Goal: Transaction & Acquisition: Obtain resource

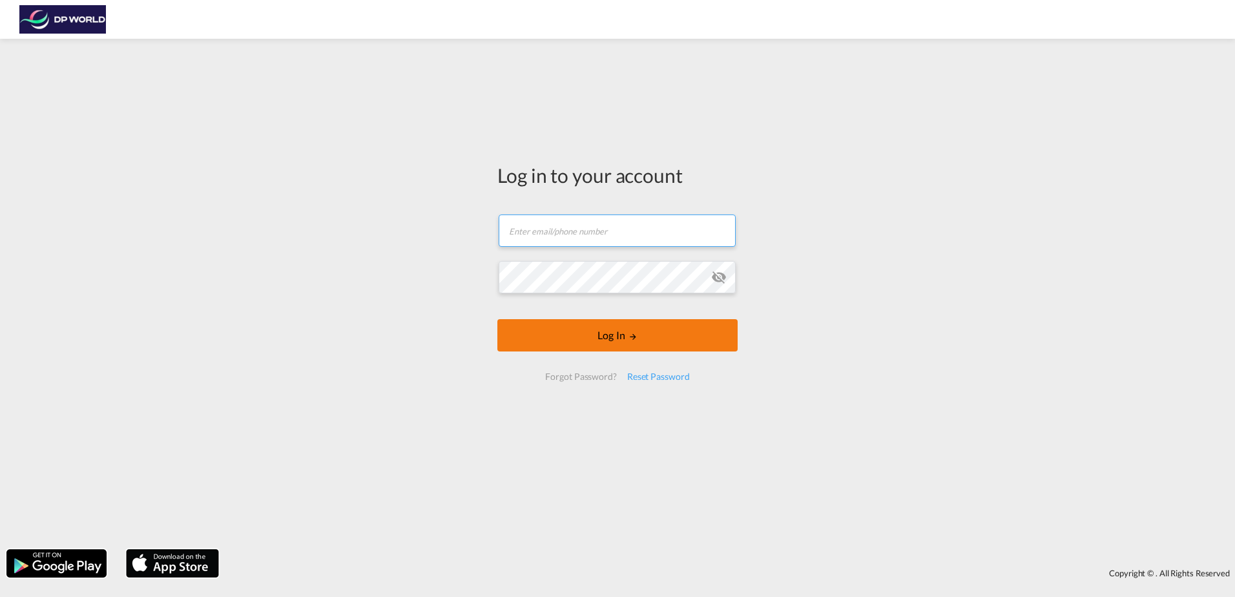
type input "[EMAIL_ADDRESS][PERSON_NAME][DOMAIN_NAME]"
click at [604, 349] on button "Log In" at bounding box center [617, 335] width 240 height 32
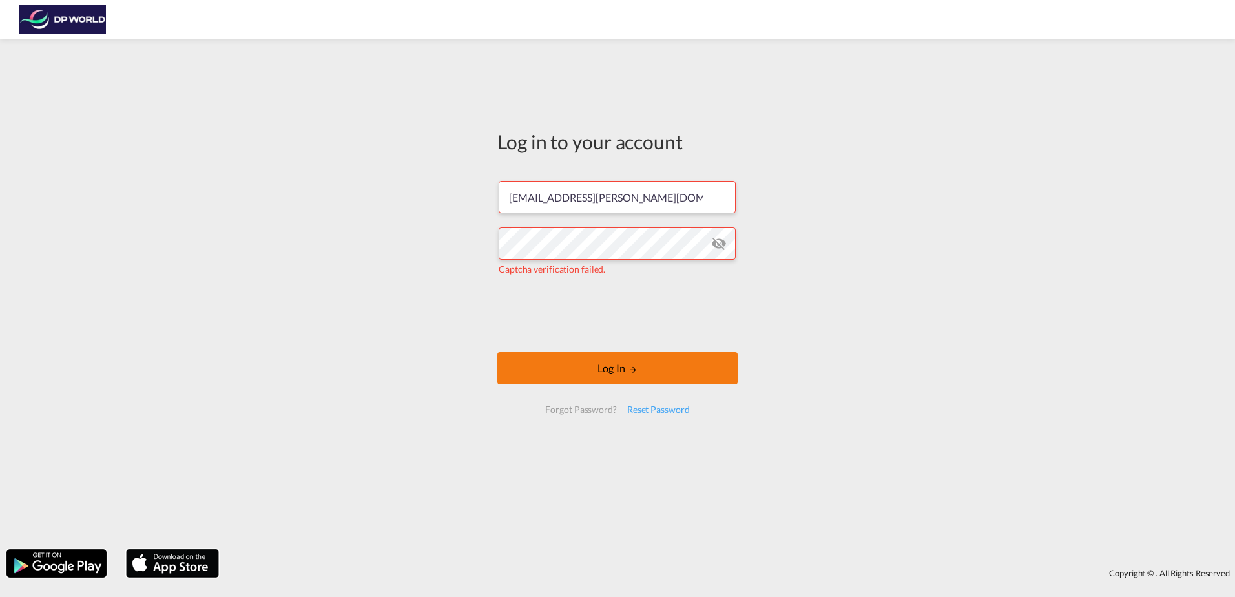
click at [647, 371] on button "Log In" at bounding box center [617, 368] width 240 height 32
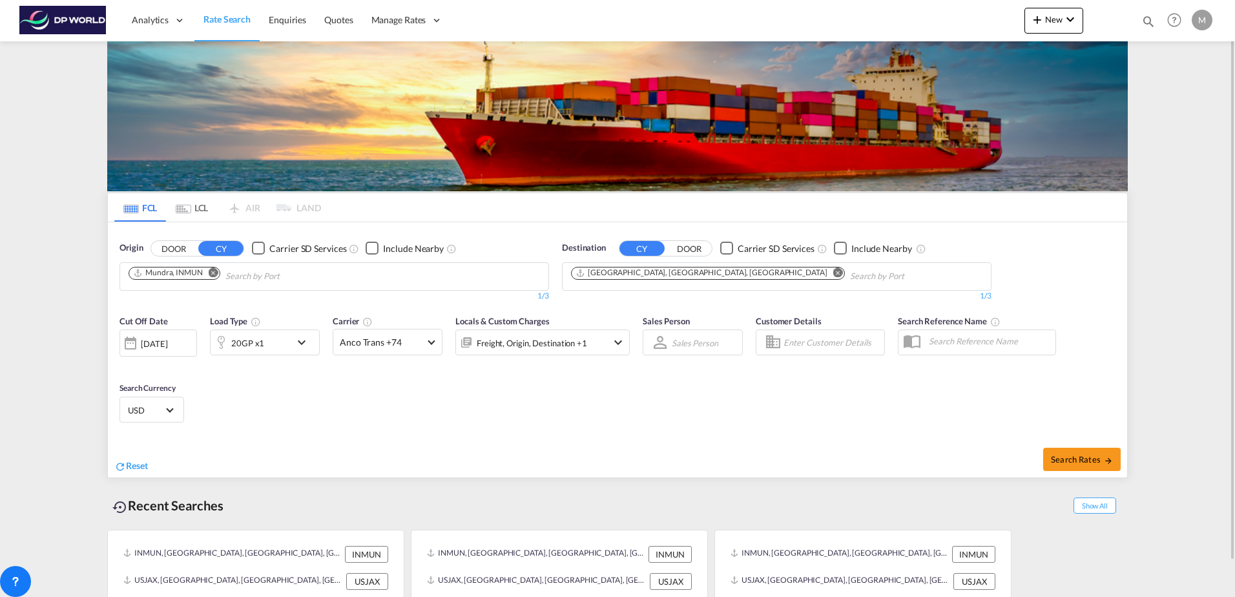
click at [216, 273] on md-icon "Remove" at bounding box center [214, 272] width 10 height 10
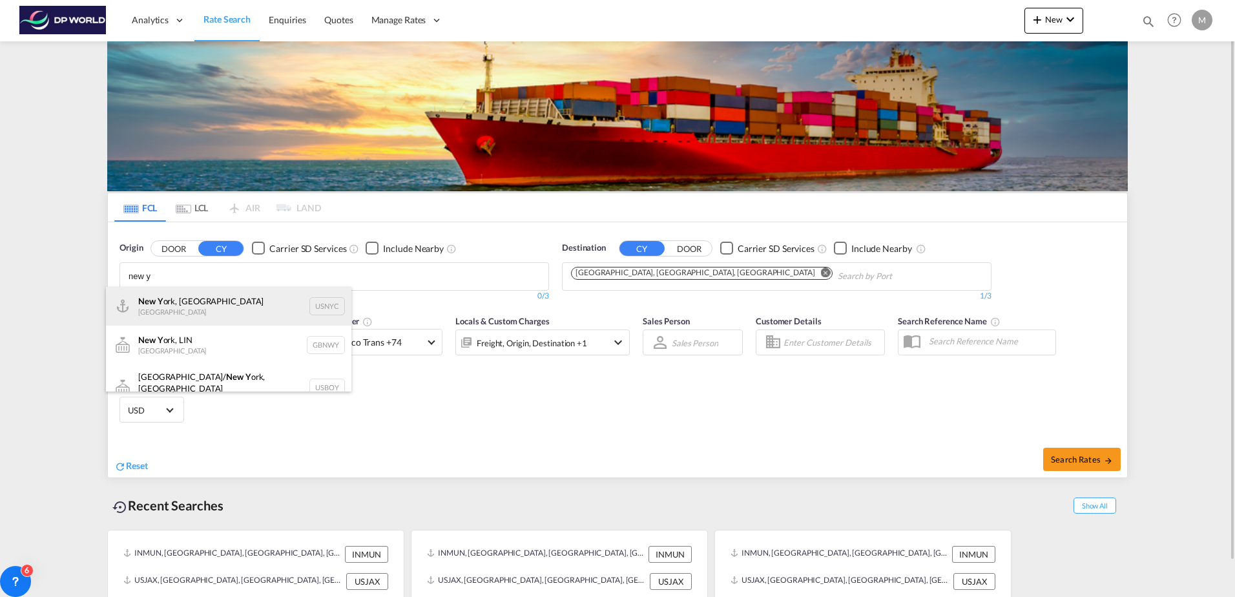
type input "new y"
click at [172, 307] on div "New Y ork, [GEOGRAPHIC_DATA] [GEOGRAPHIC_DATA] USNYC" at bounding box center [228, 306] width 245 height 39
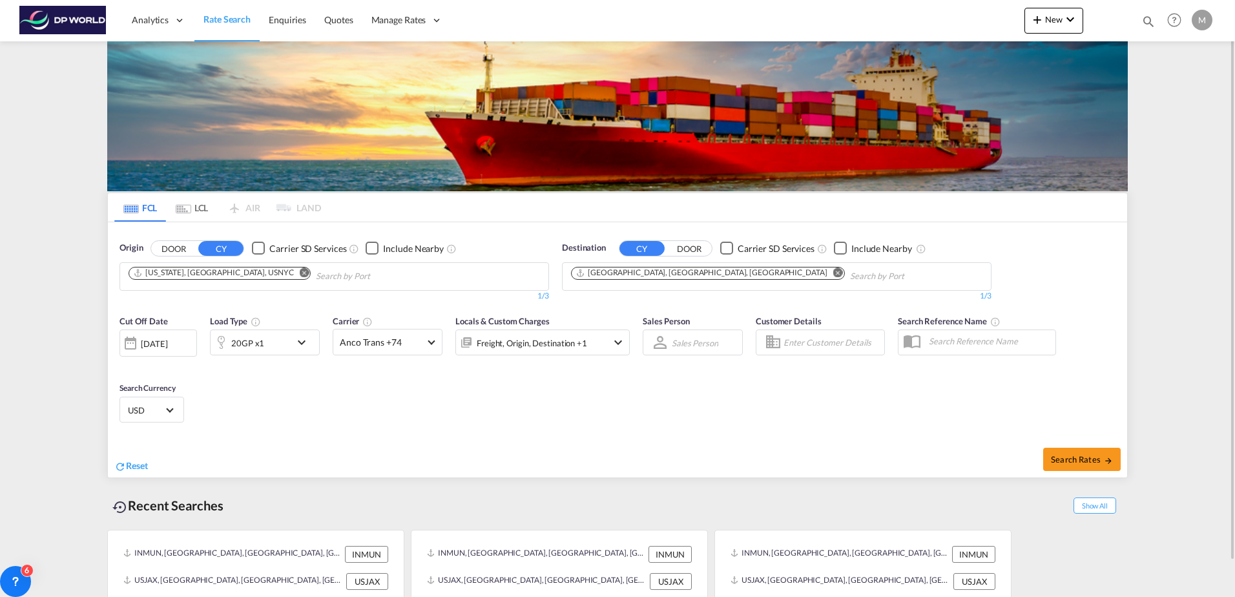
click at [825, 272] on button "Remove" at bounding box center [834, 273] width 19 height 13
click at [654, 280] on body "Analytics Reports Dashboard Rate Search Enquiries Quotes" at bounding box center [617, 298] width 1235 height 597
click at [654, 280] on input "Chips input." at bounding box center [632, 276] width 123 height 21
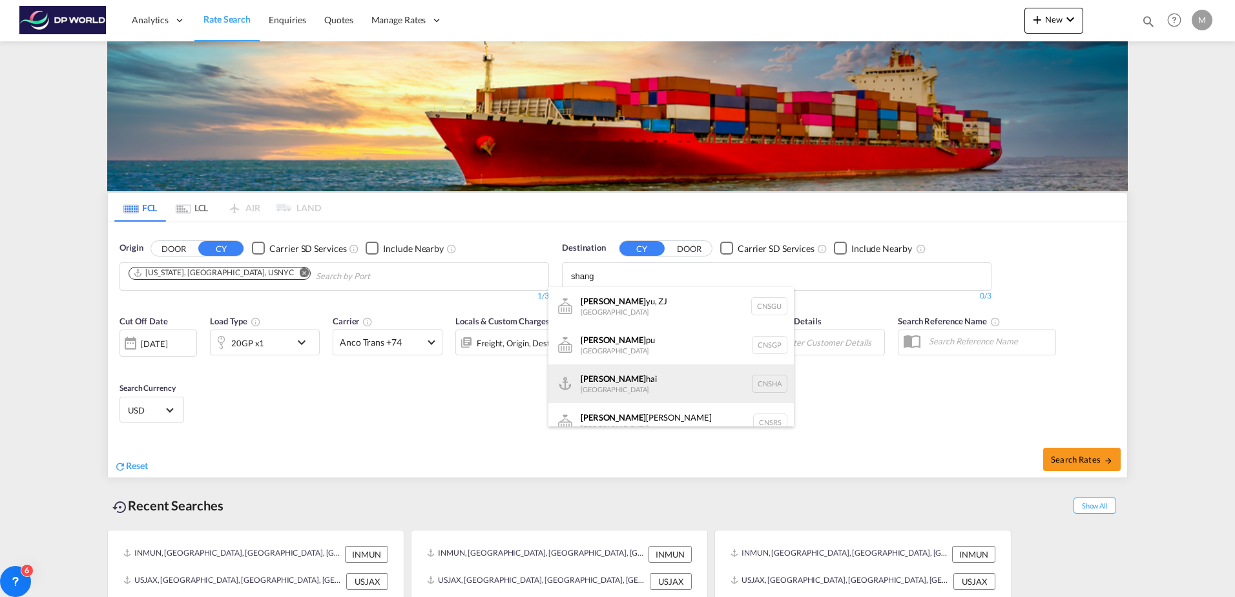
type input "shang"
click at [637, 384] on div "Shang hai China [GEOGRAPHIC_DATA]" at bounding box center [670, 383] width 245 height 39
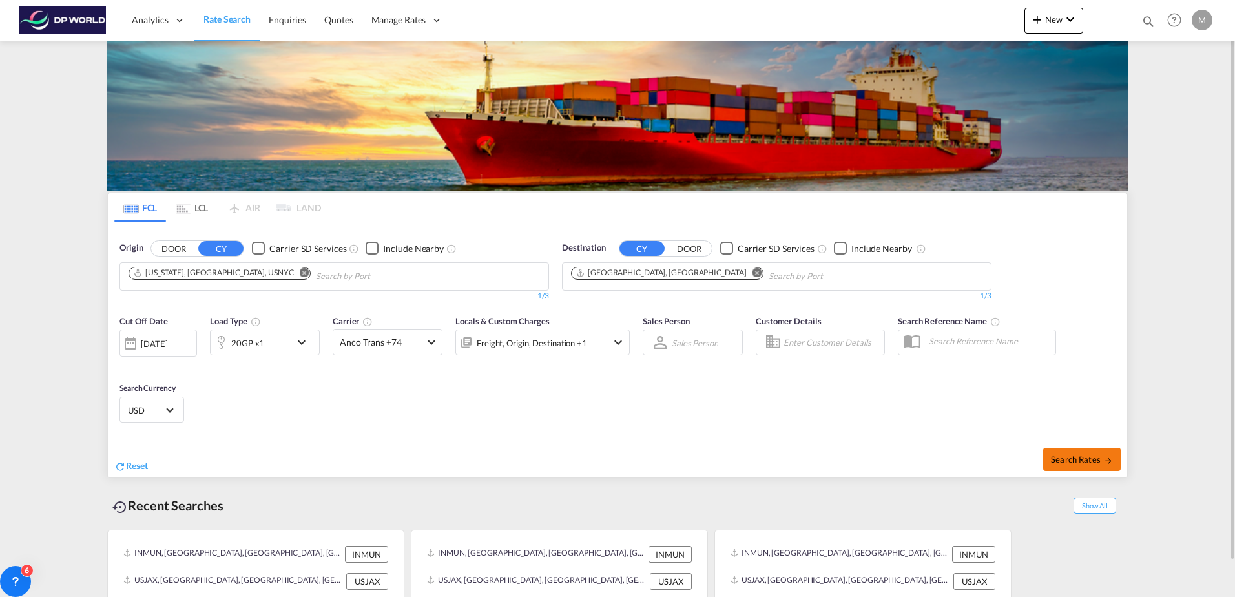
click at [1069, 458] on span "Search Rates" at bounding box center [1082, 459] width 62 height 10
type input "USNYC to CNSHA / [DATE]"
